Goal: Task Accomplishment & Management: Manage account settings

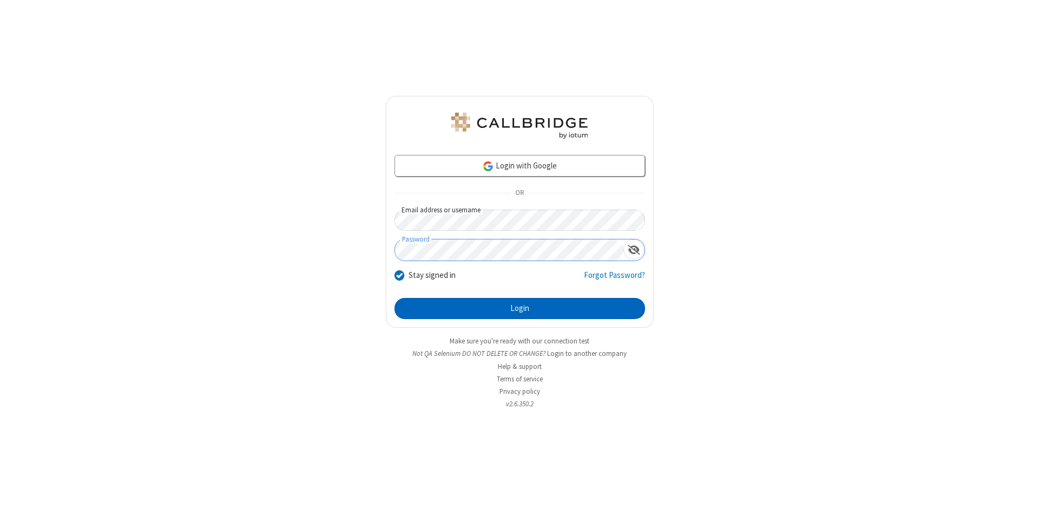
click at [520, 309] on button "Login" at bounding box center [520, 309] width 251 height 22
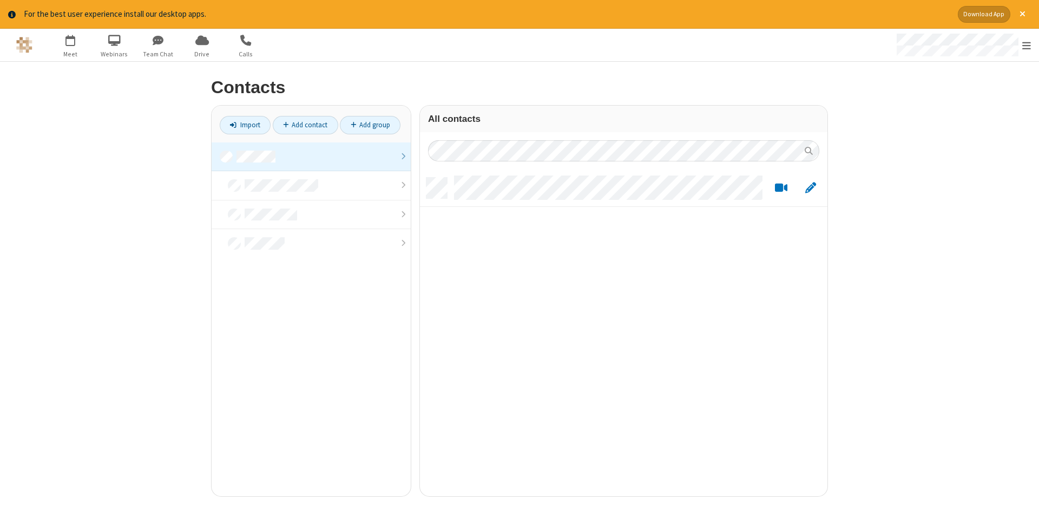
scroll to position [326, 408]
click at [311, 156] on link at bounding box center [311, 156] width 199 height 29
click at [305, 125] on link "Add contact" at bounding box center [306, 125] width 66 height 18
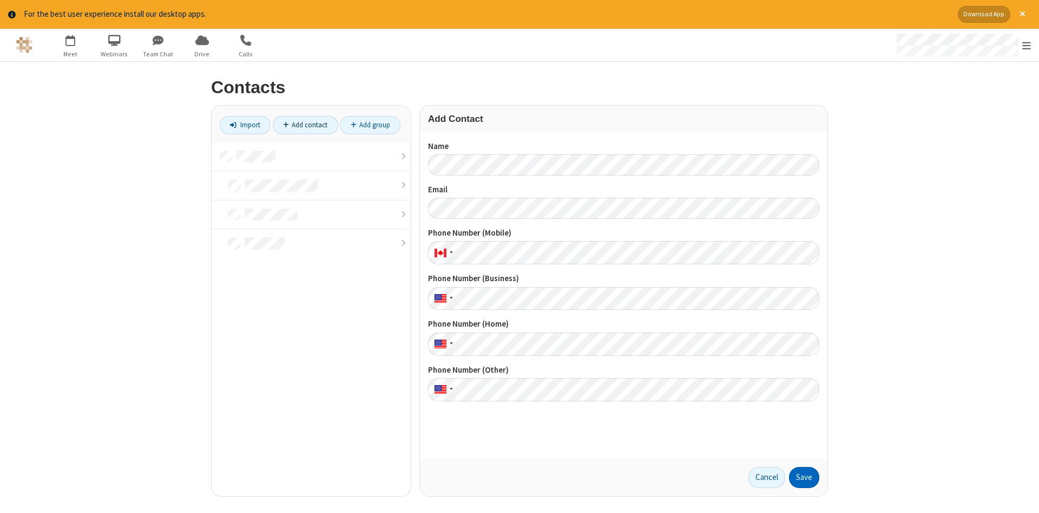
click at [804, 477] on button "Save" at bounding box center [804, 478] width 30 height 22
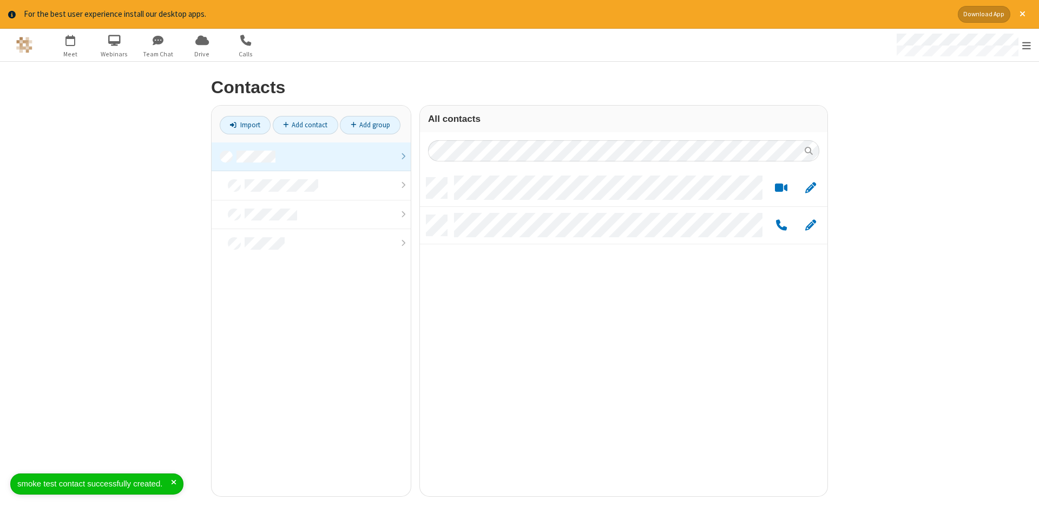
scroll to position [326, 408]
